Goal: Task Accomplishment & Management: Use online tool/utility

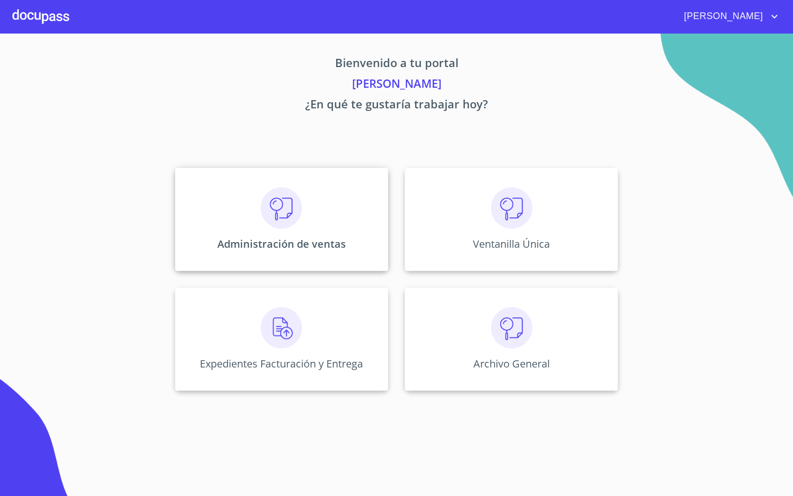
click at [268, 214] on img at bounding box center [281, 207] width 41 height 41
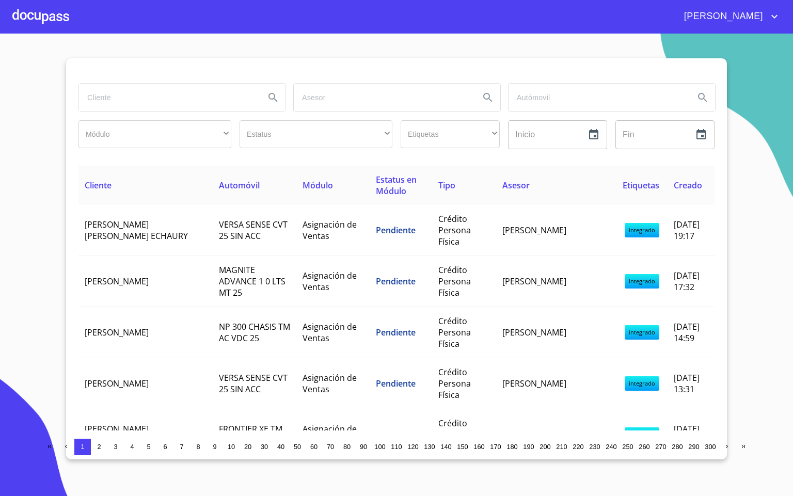
click at [159, 104] on input "search" at bounding box center [168, 98] width 178 height 28
click at [154, 105] on input "search" at bounding box center [168, 98] width 178 height 28
type input "[PERSON_NAME]"
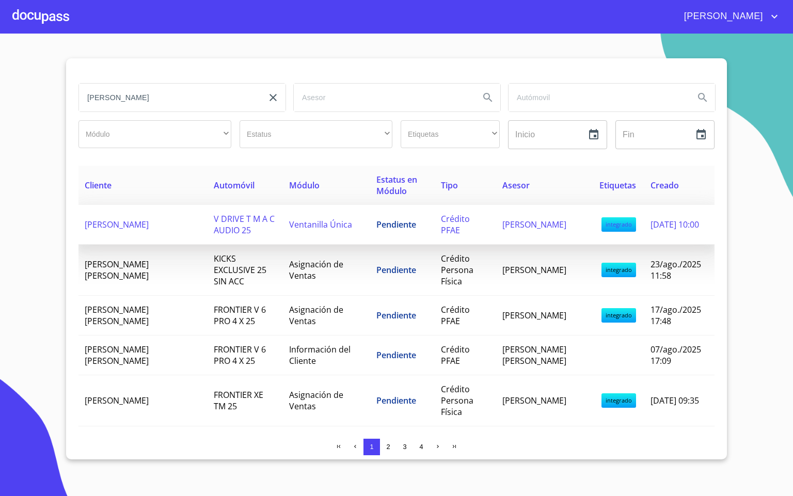
click at [222, 228] on span "V DRIVE T M A C AUDIO 25" at bounding box center [244, 224] width 61 height 23
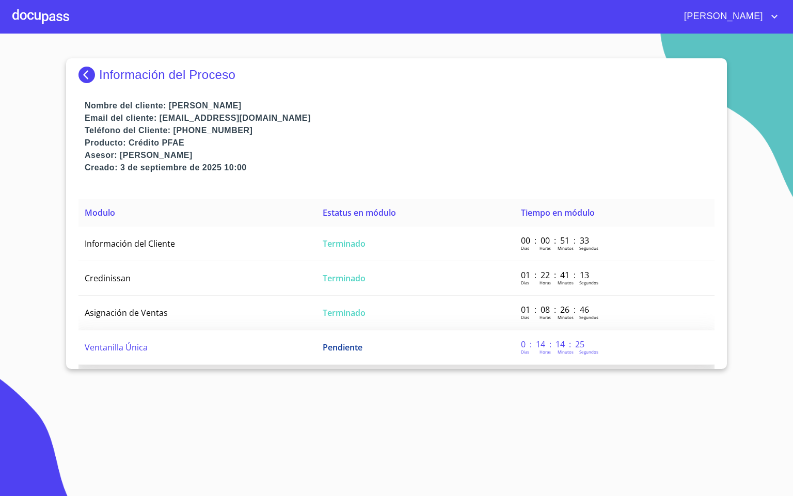
click at [200, 343] on td "Ventanilla Única" at bounding box center [197, 348] width 238 height 35
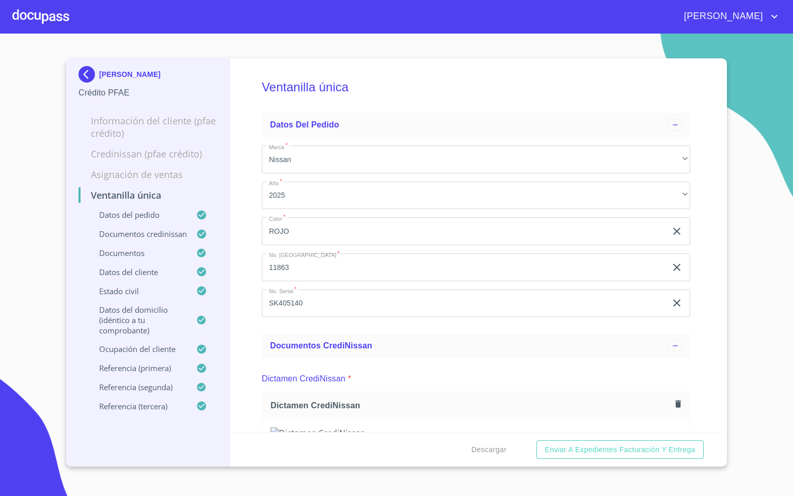
click at [700, 267] on div "Ventanilla única Datos del pedido Marca   * Nissan ​ Año   * 2025 ​ Color   * R…" at bounding box center [476, 245] width 492 height 374
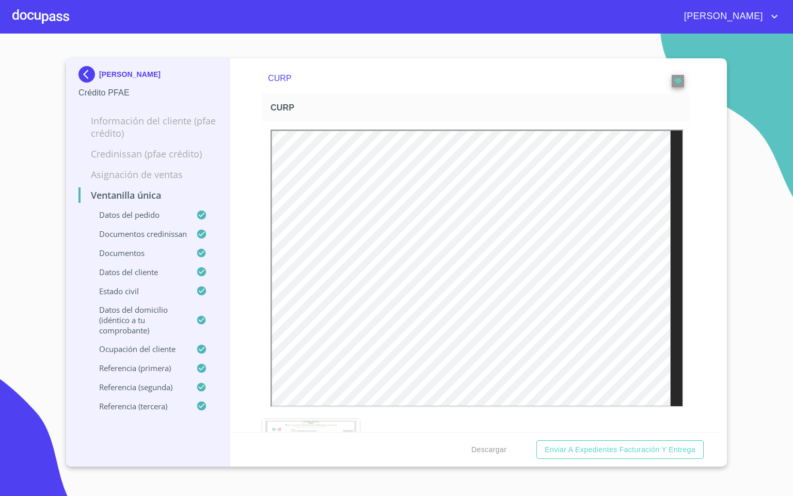
scroll to position [2866, 0]
click at [672, 82] on button "reject" at bounding box center [678, 75] width 12 height 12
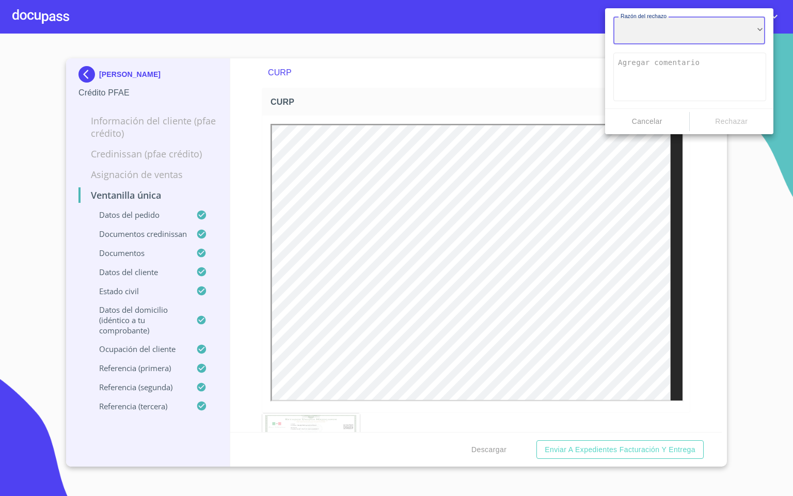
click at [636, 40] on div "​" at bounding box center [690, 31] width 152 height 28
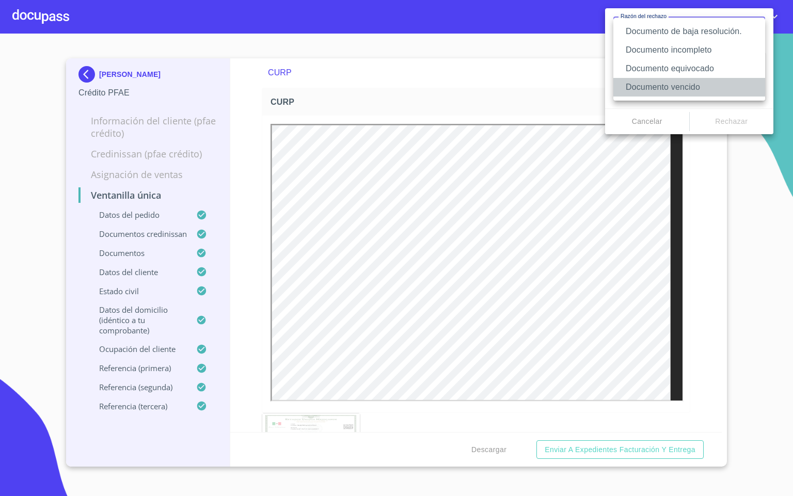
click at [664, 87] on li "Documento vencido" at bounding box center [690, 87] width 152 height 19
type textarea "Favor de enviar de nuevo documento con fecha no mayor a 60 [PERSON_NAME], puede…"
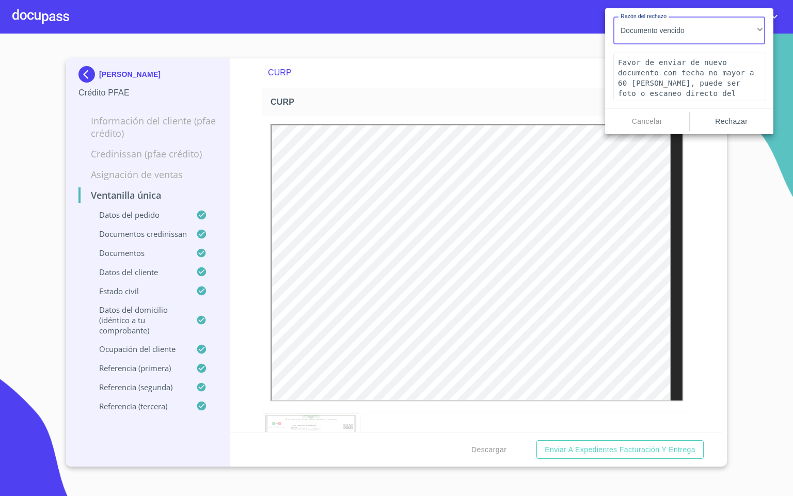
click at [729, 125] on span "Rechazar" at bounding box center [732, 121] width 76 height 13
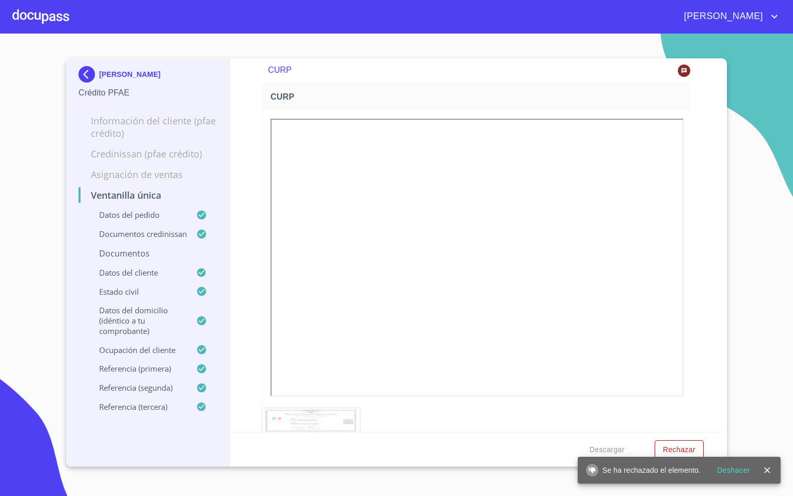
scroll to position [3331, 0]
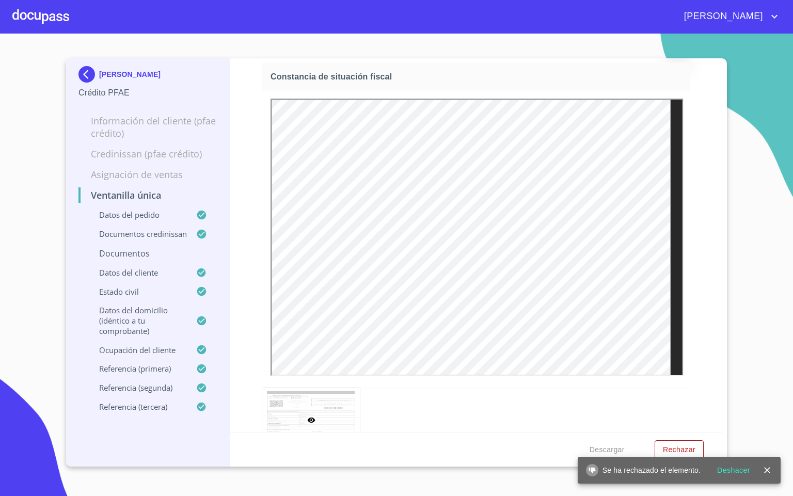
click at [674, 54] on icon "reject" at bounding box center [677, 49] width 7 height 7
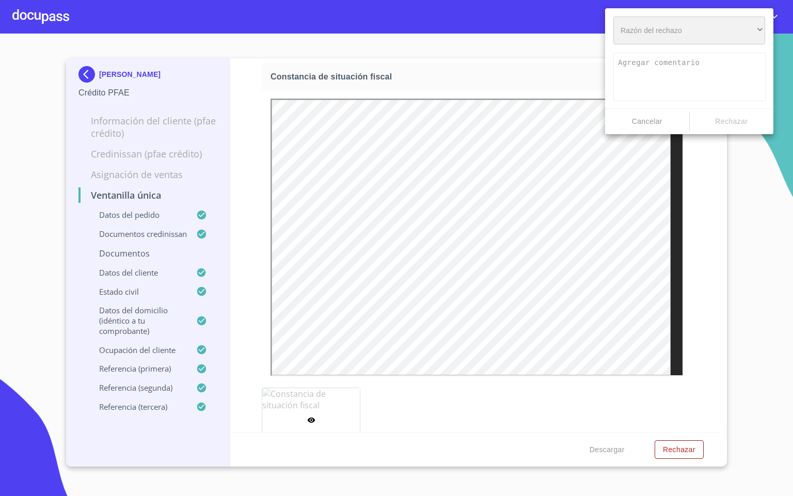
click at [660, 33] on div "​" at bounding box center [690, 31] width 152 height 28
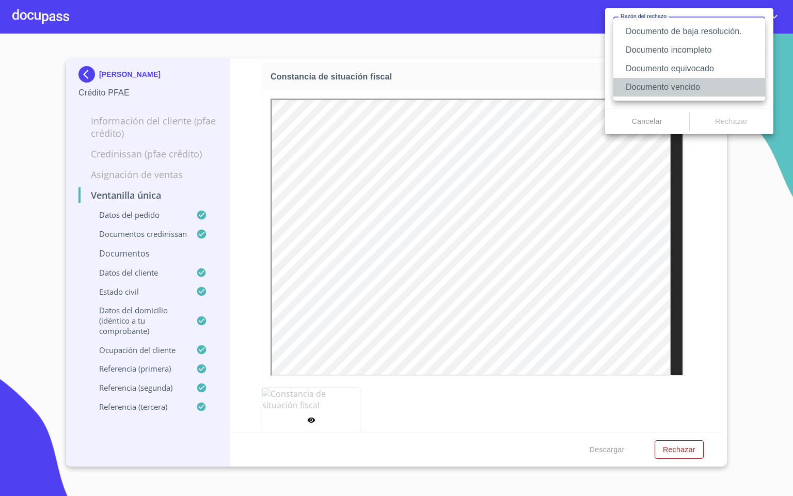
click at [705, 80] on li "Documento vencido" at bounding box center [690, 87] width 152 height 19
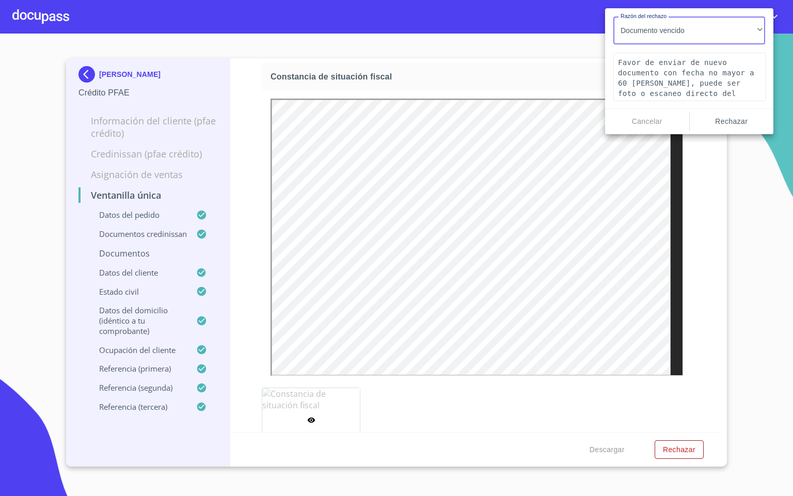
click at [733, 115] on span "Rechazar" at bounding box center [732, 121] width 76 height 13
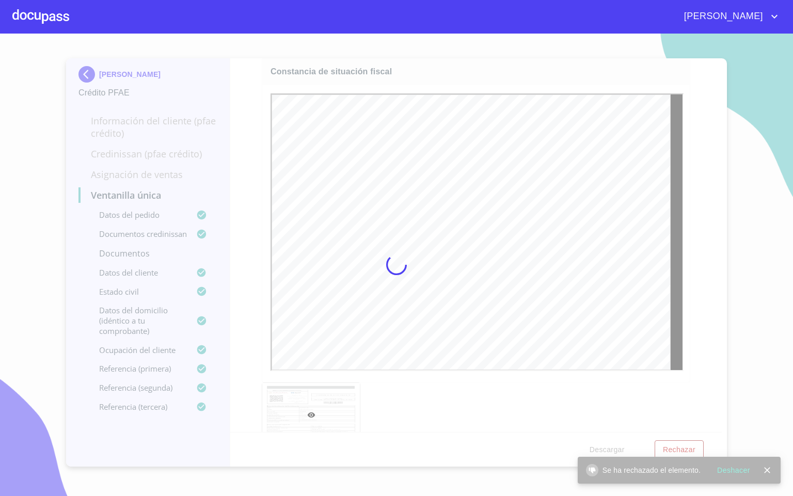
scroll to position [3408, 0]
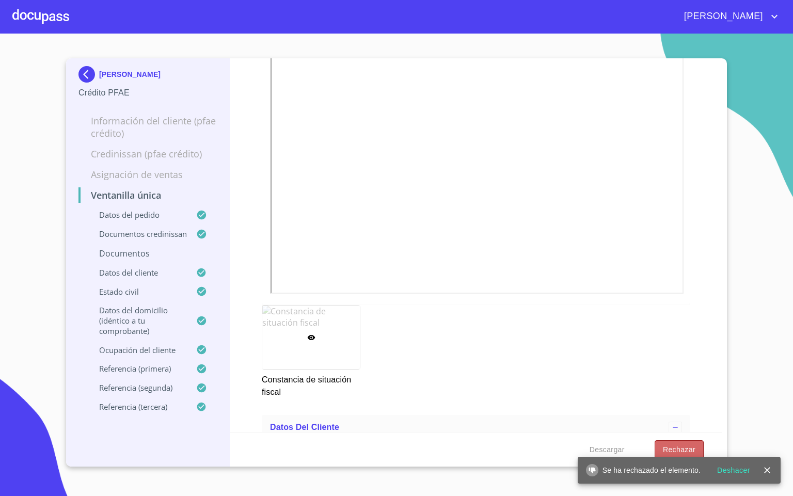
click at [682, 447] on span "Rechazar" at bounding box center [679, 450] width 33 height 13
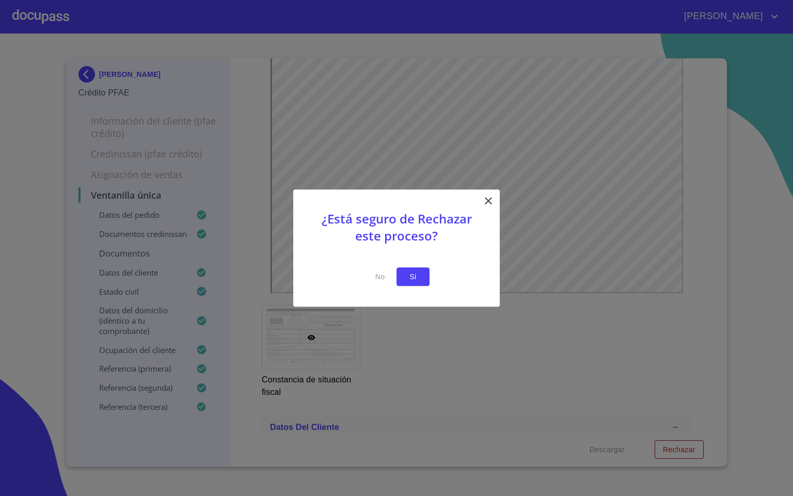
click at [412, 277] on span "Si" at bounding box center [413, 277] width 17 height 13
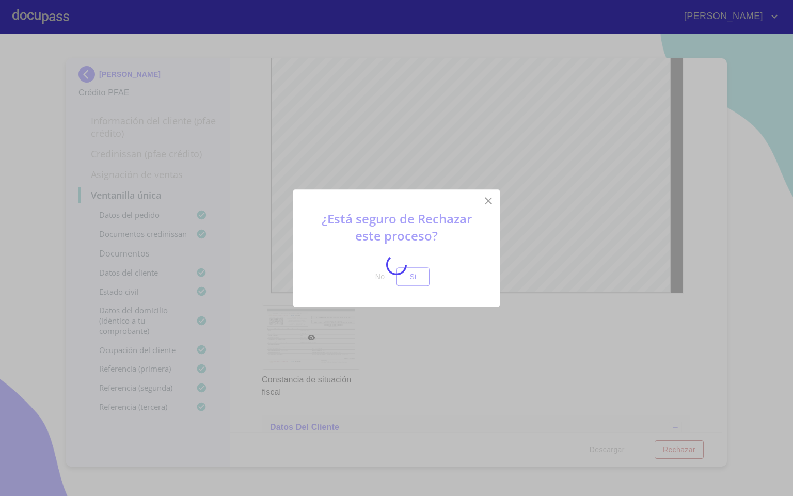
scroll to position [0, 0]
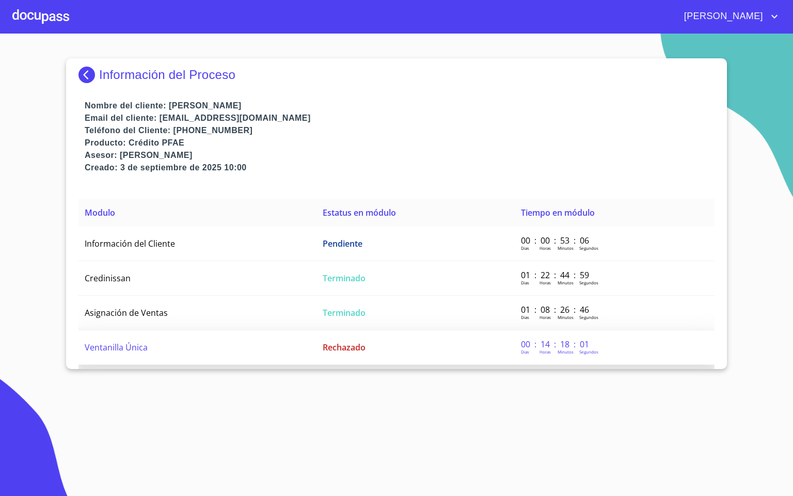
click at [349, 352] on td "Rechazado" at bounding box center [416, 348] width 198 height 35
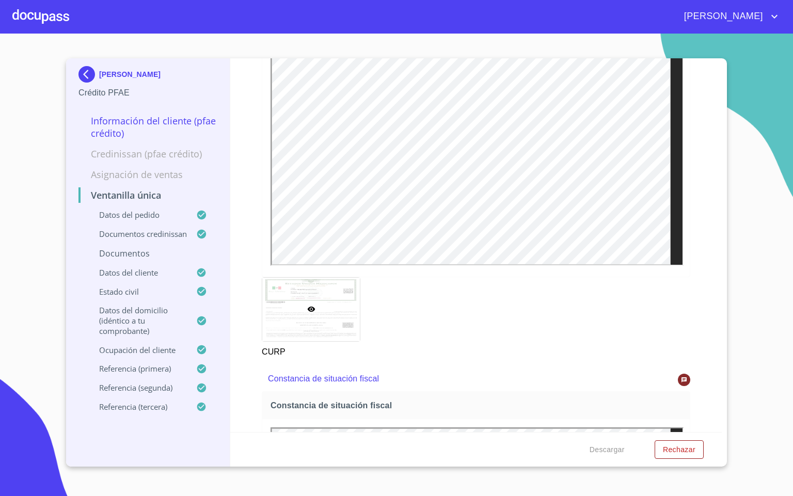
scroll to position [2920, 0]
